Goal: Register for event/course

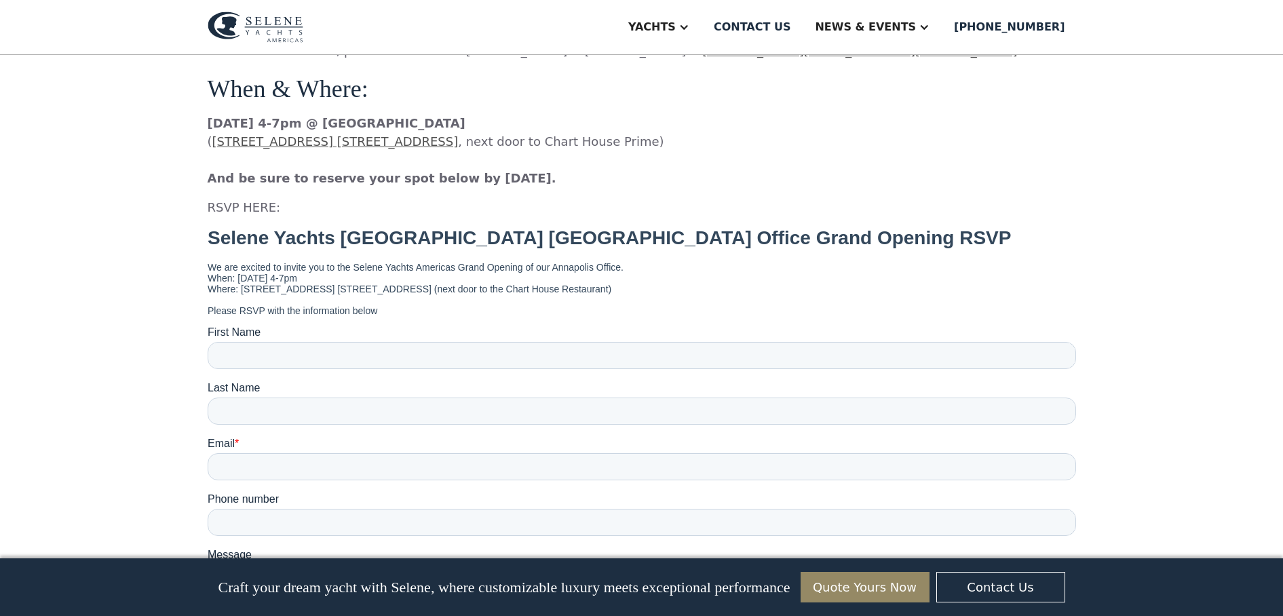
scroll to position [1143, 0]
click at [377, 352] on input "First Name" at bounding box center [641, 354] width 868 height 27
type input "**********"
click at [366, 409] on input "Last Name" at bounding box center [641, 409] width 868 height 27
type input "****"
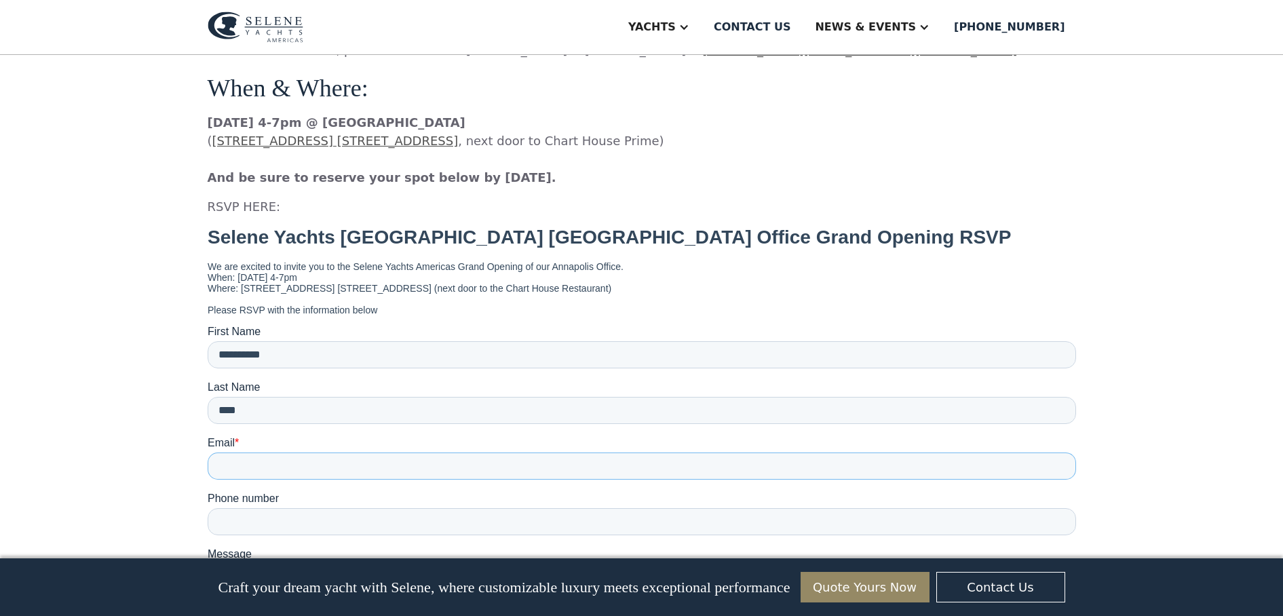
click at [370, 469] on input "Email *" at bounding box center [641, 465] width 868 height 27
type input "**********"
click at [384, 526] on input "Phone number" at bounding box center [641, 520] width 868 height 27
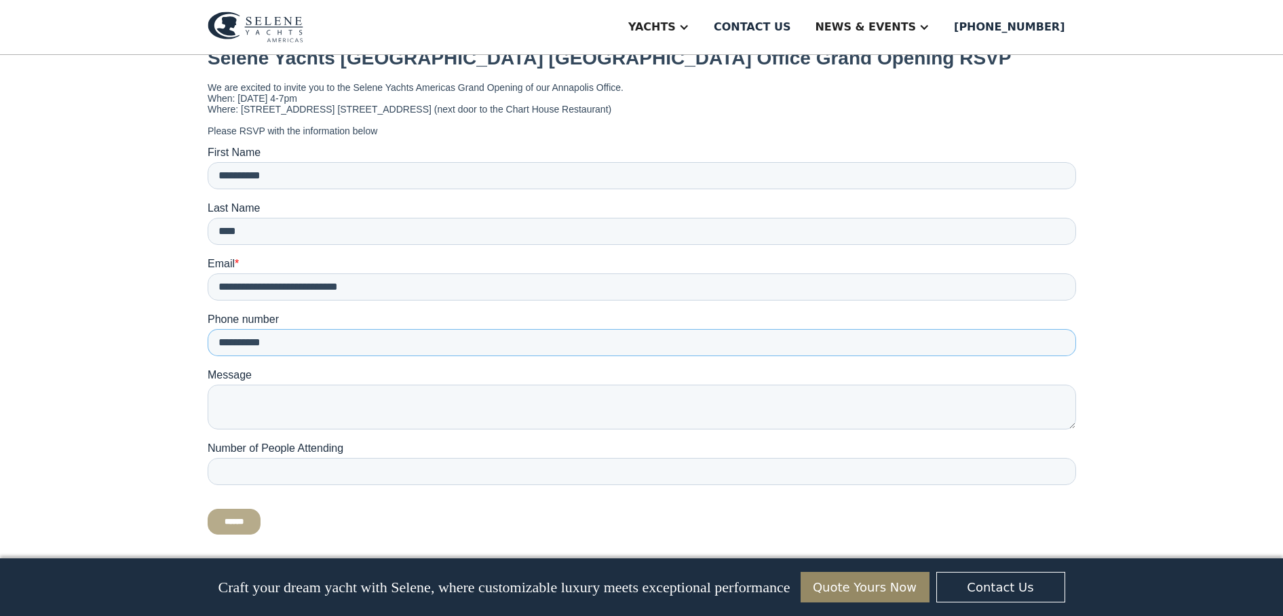
scroll to position [1332, 0]
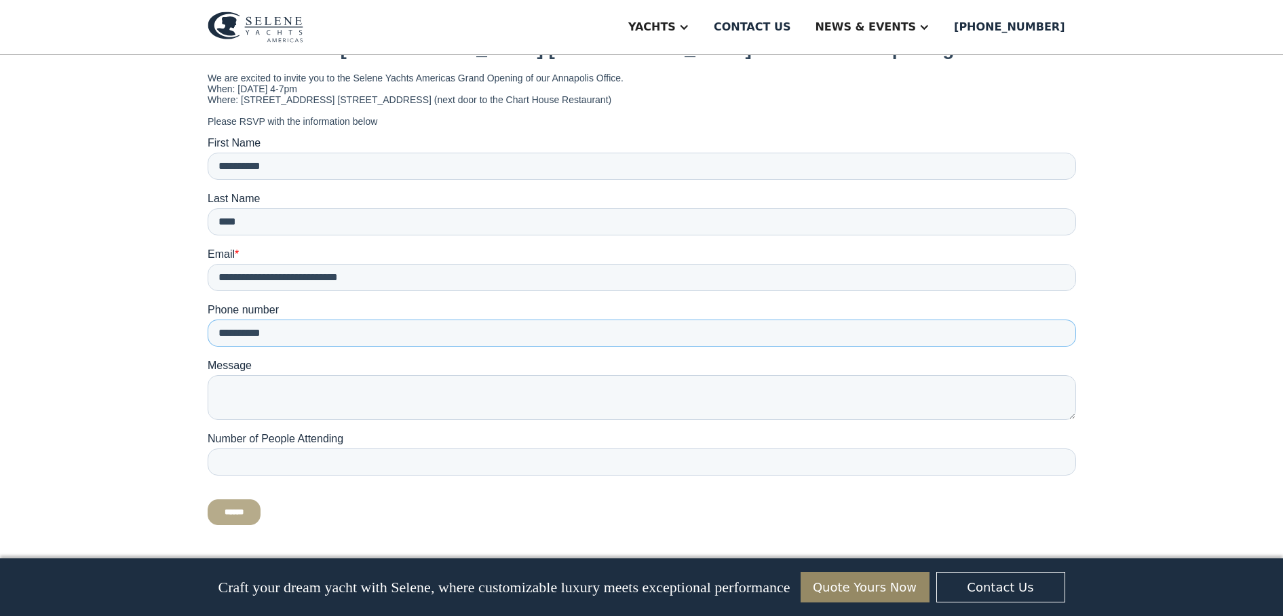
type input "**********"
click at [335, 457] on input "Number of People Attending" at bounding box center [641, 461] width 868 height 27
type input "*"
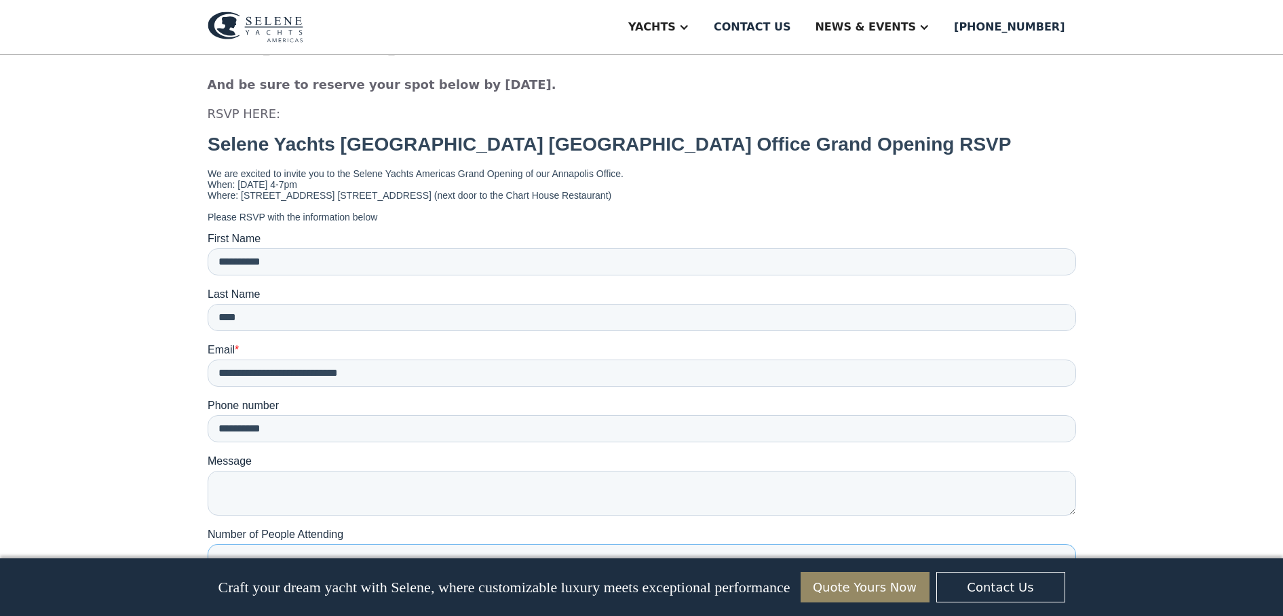
scroll to position [1229, 0]
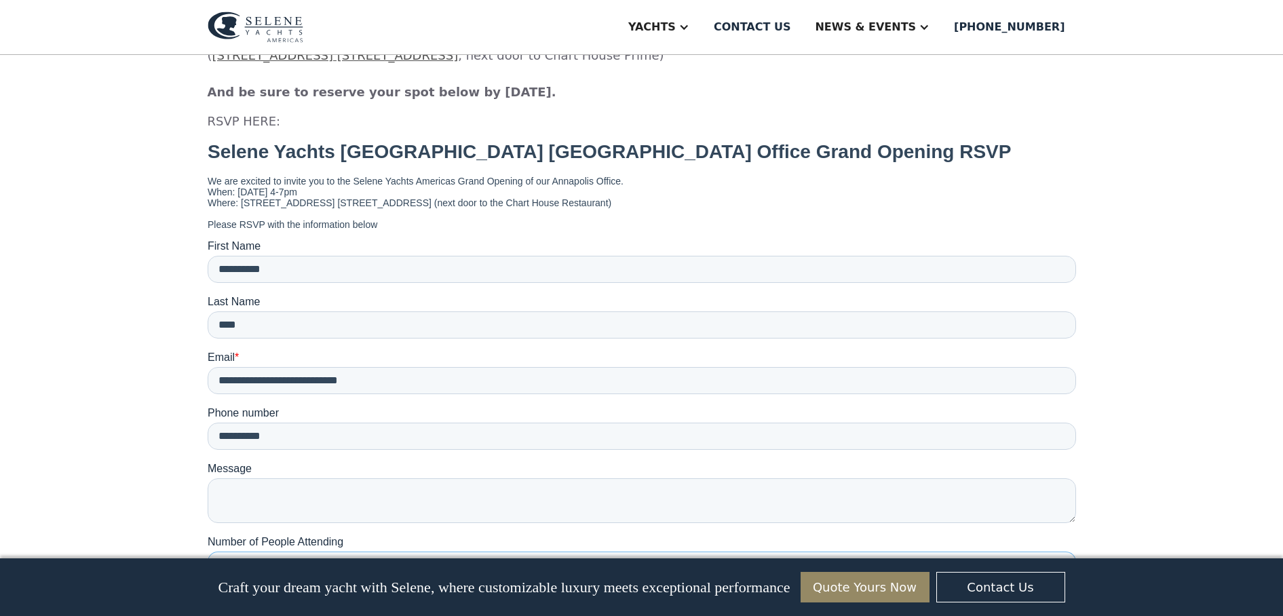
drag, startPoint x: 228, startPoint y: 563, endPoint x: 193, endPoint y: 562, distance: 34.6
click at [207, 562] on html "**********" at bounding box center [641, 395] width 868 height 511
type input "*"
click at [208, 147] on h1 "Selene Yachts [GEOGRAPHIC_DATA] [GEOGRAPHIC_DATA] Office Grand Opening RSVP" at bounding box center [641, 151] width 868 height 22
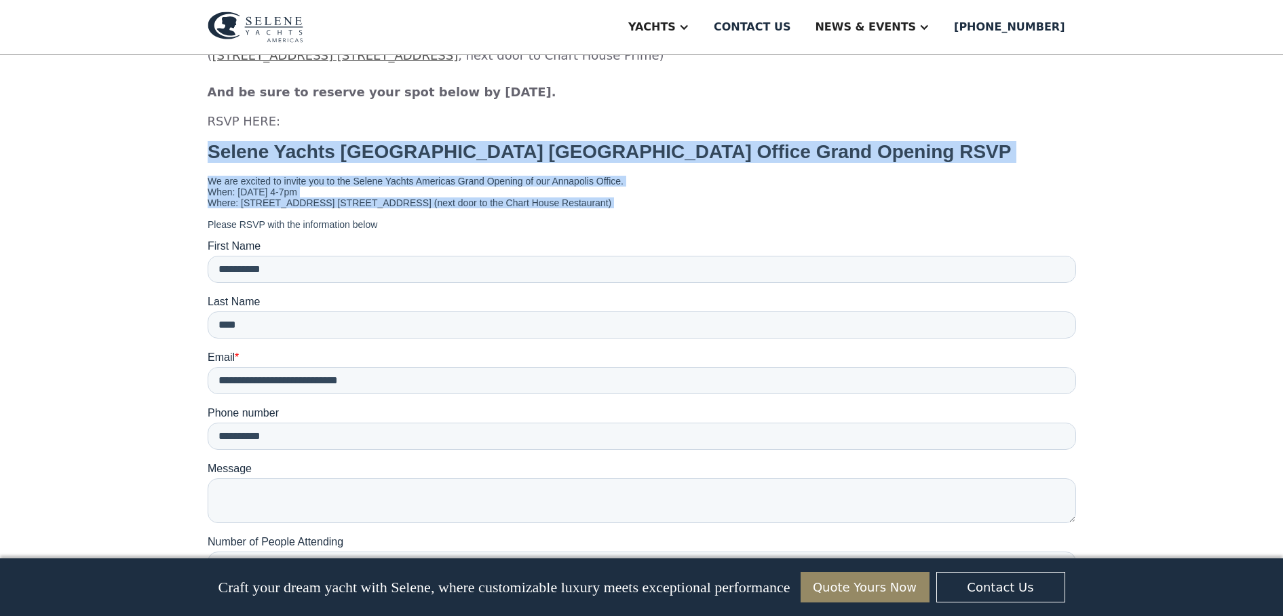
drag, startPoint x: 207, startPoint y: 148, endPoint x: 689, endPoint y: 218, distance: 486.7
click at [689, 218] on form "**********" at bounding box center [641, 389] width 868 height 499
copy form "Selene Yachts Americas Annapolis Office Grand Opening RSVP We are excited to in…"
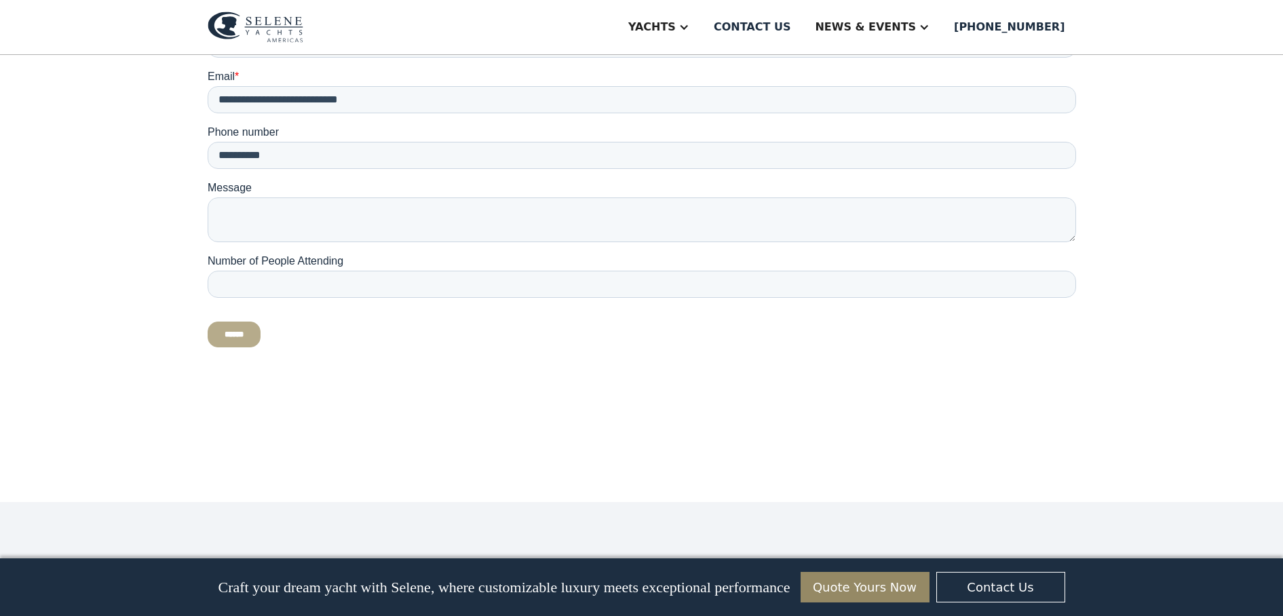
click at [227, 331] on input "******" at bounding box center [233, 335] width 53 height 26
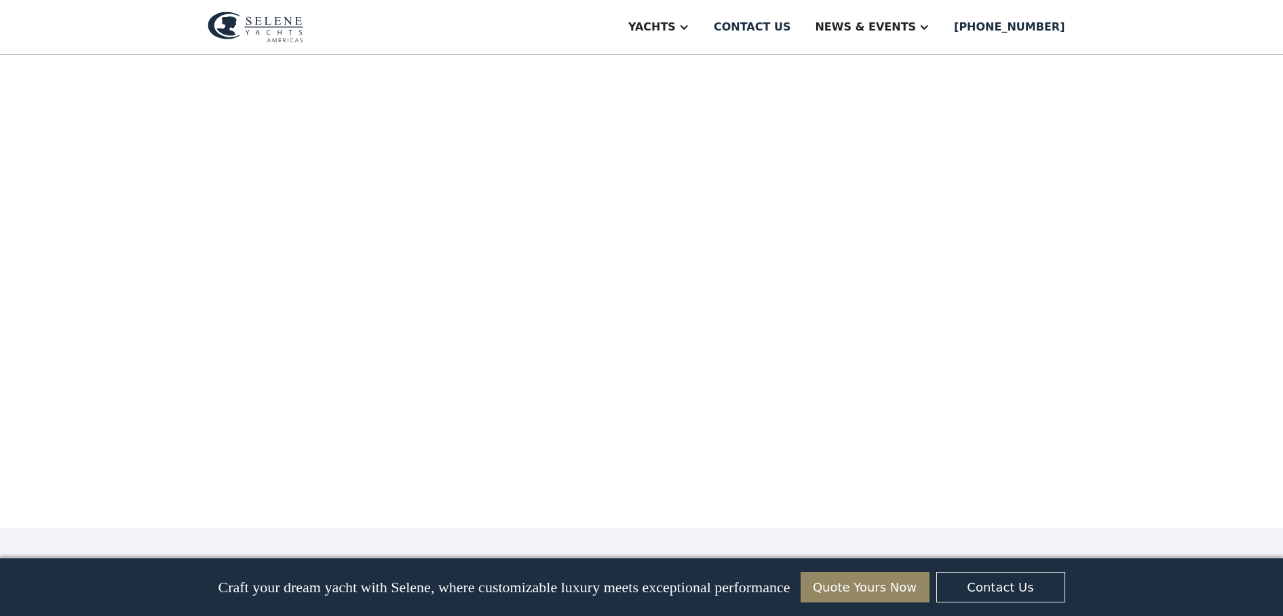
scroll to position [1484, 0]
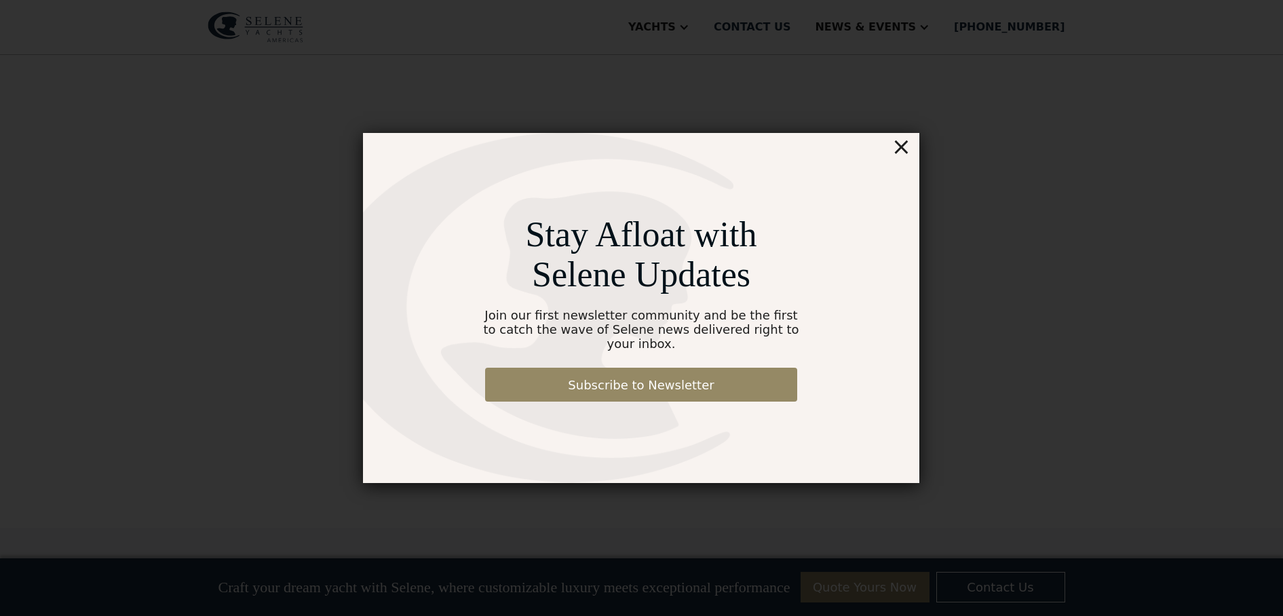
click at [897, 160] on div "×" at bounding box center [901, 146] width 20 height 27
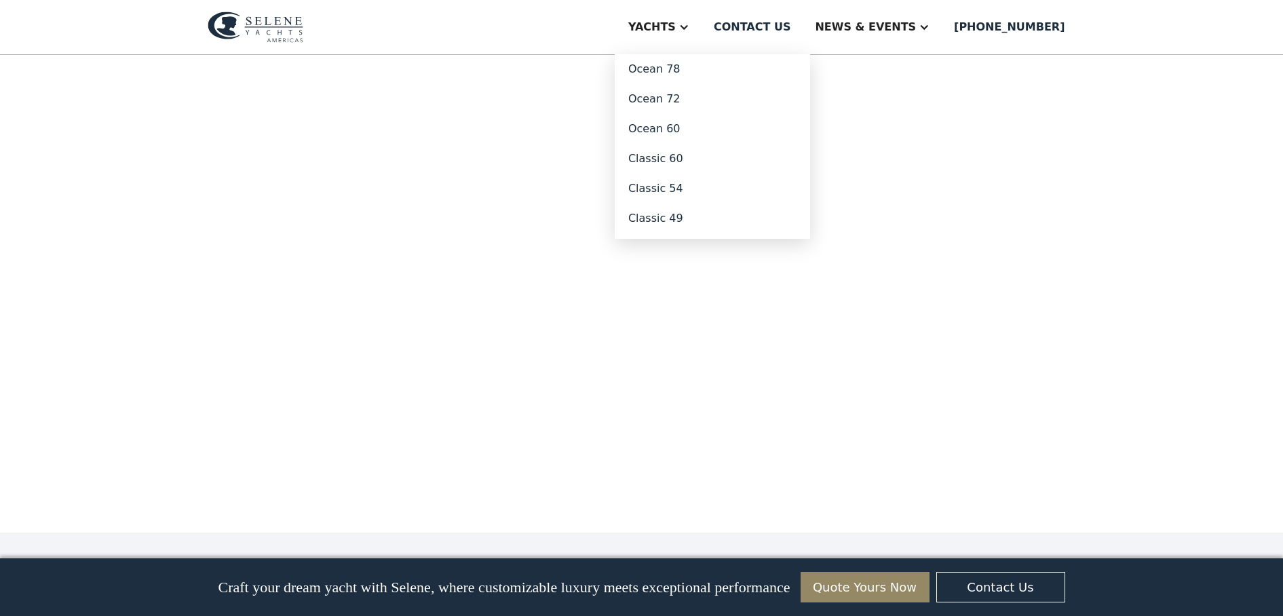
scroll to position [1480, 0]
click at [676, 27] on div "Yachts" at bounding box center [651, 27] width 47 height 16
click at [708, 218] on link "Classic 49" at bounding box center [712, 219] width 195 height 30
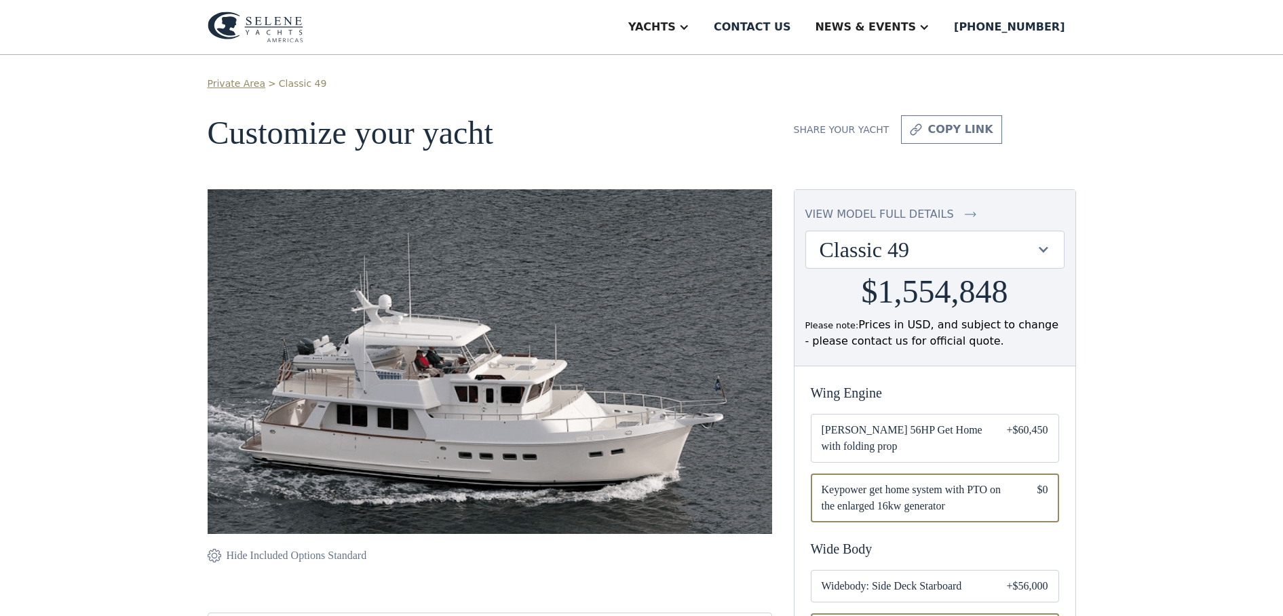
click at [1048, 249] on div at bounding box center [1043, 249] width 13 height 13
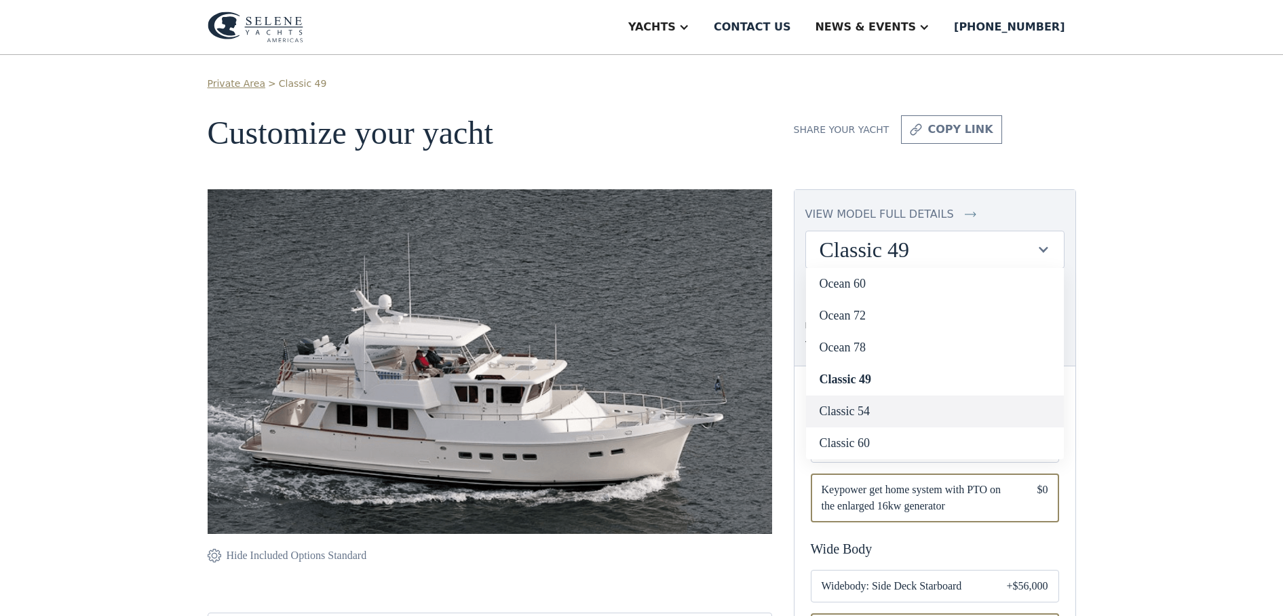
click at [857, 415] on link "Classic 54" at bounding box center [935, 412] width 258 height 32
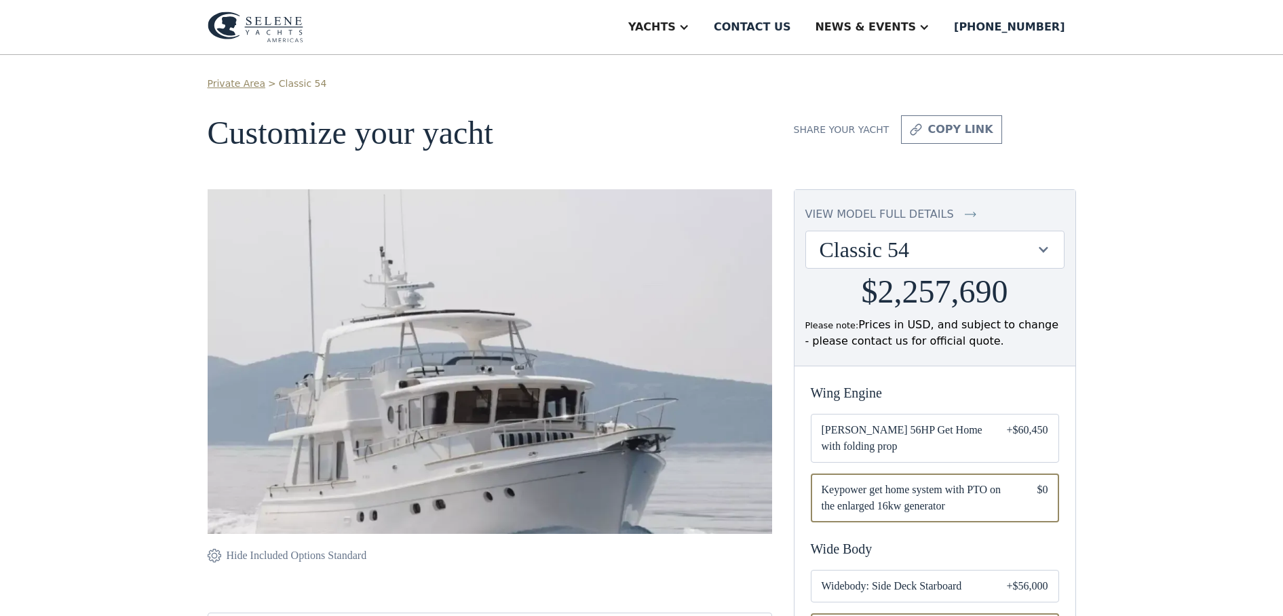
click at [830, 123] on div "Share your yacht" at bounding box center [842, 130] width 96 height 14
click at [826, 133] on div "Share your yacht" at bounding box center [842, 130] width 96 height 14
click at [916, 23] on div "News & EVENTS" at bounding box center [865, 27] width 101 height 16
click at [791, 31] on div "Contact us" at bounding box center [752, 27] width 77 height 16
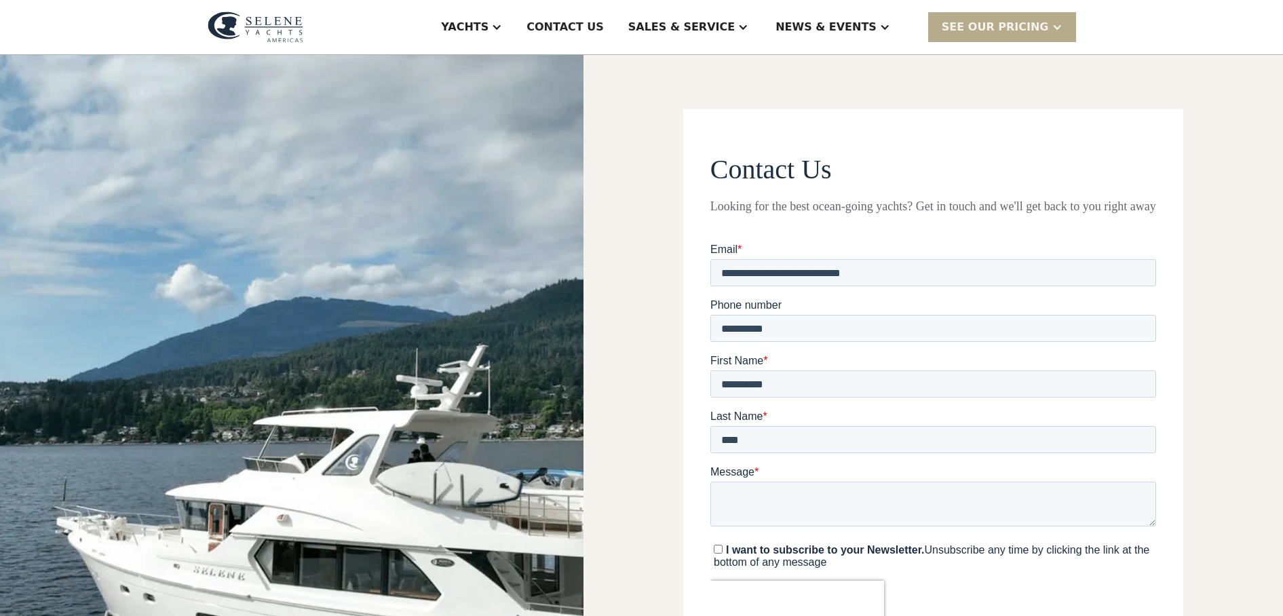
click at [904, 28] on div "News & EVENTS" at bounding box center [833, 27] width 142 height 54
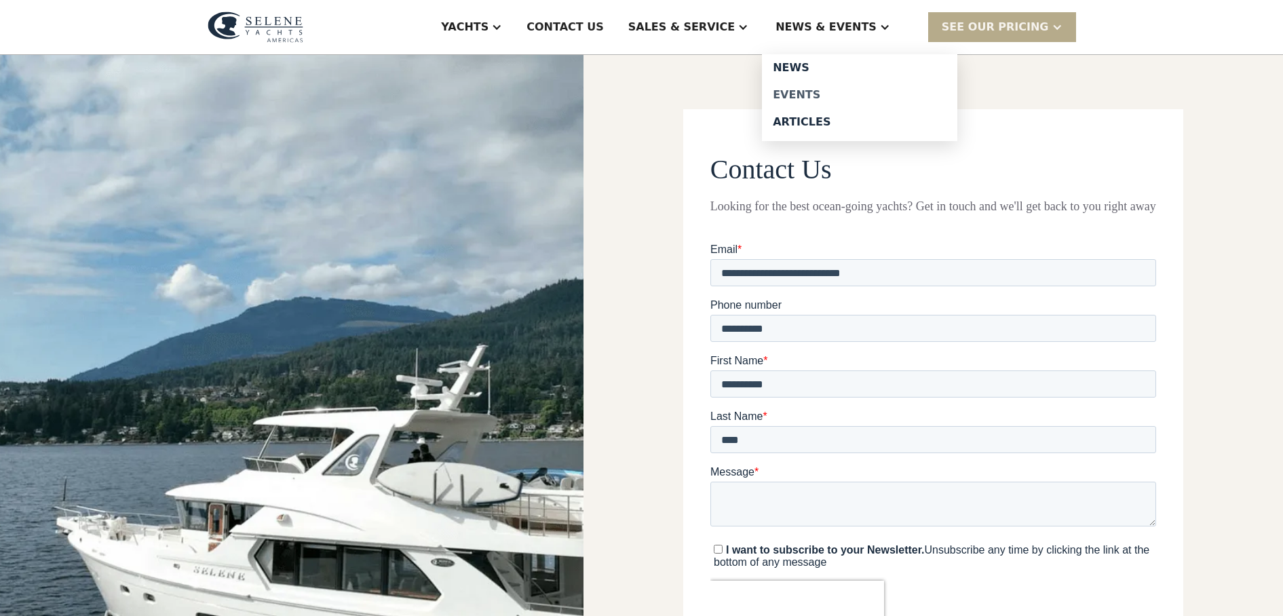
click at [834, 95] on div "Events" at bounding box center [860, 95] width 174 height 11
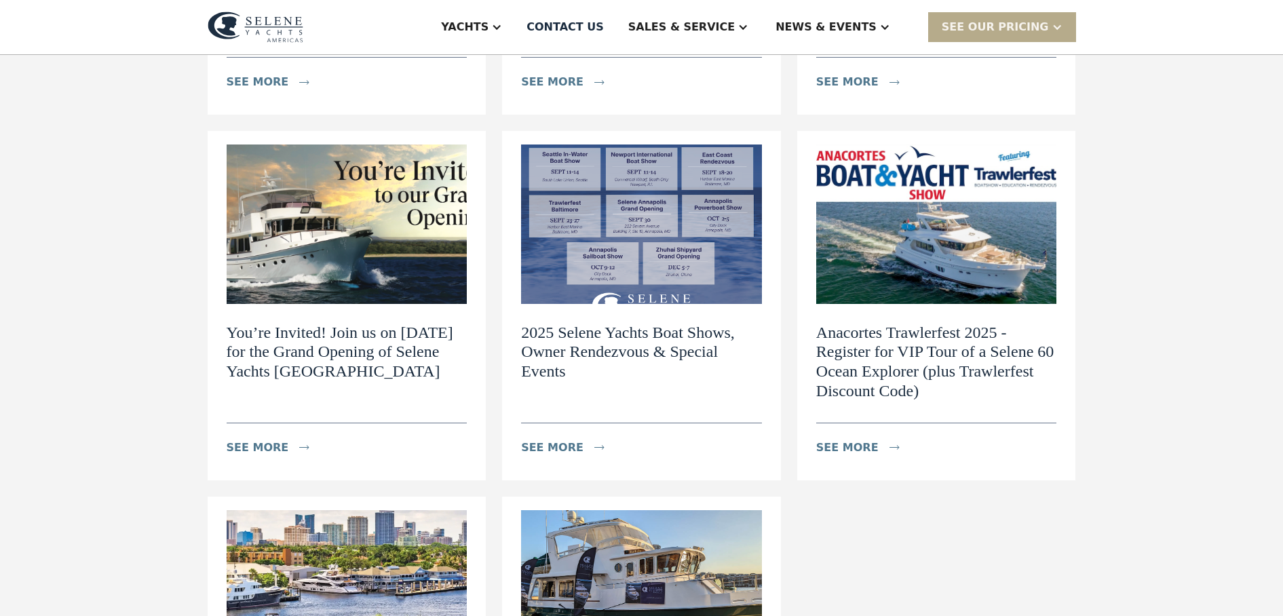
scroll to position [436, 0]
click at [324, 370] on h2 "You’re Invited! Join us on [DATE] for the Grand Opening of Selene Yachts [GEOGR…" at bounding box center [347, 351] width 241 height 58
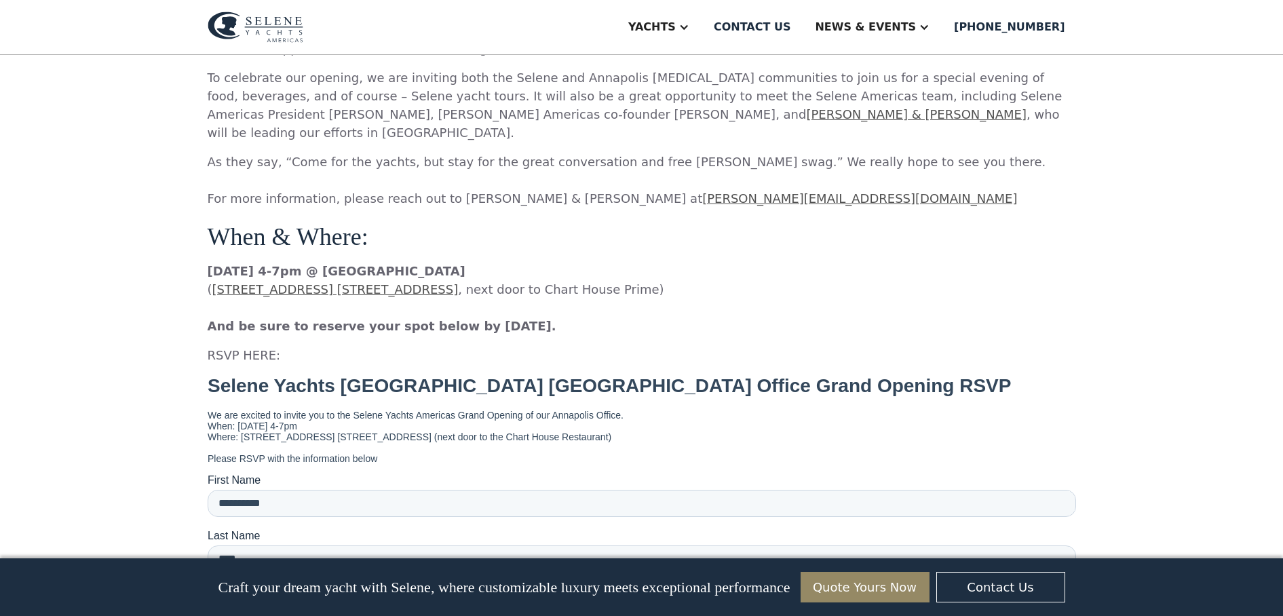
scroll to position [950, 0]
